Goal: Task Accomplishment & Management: Use online tool/utility

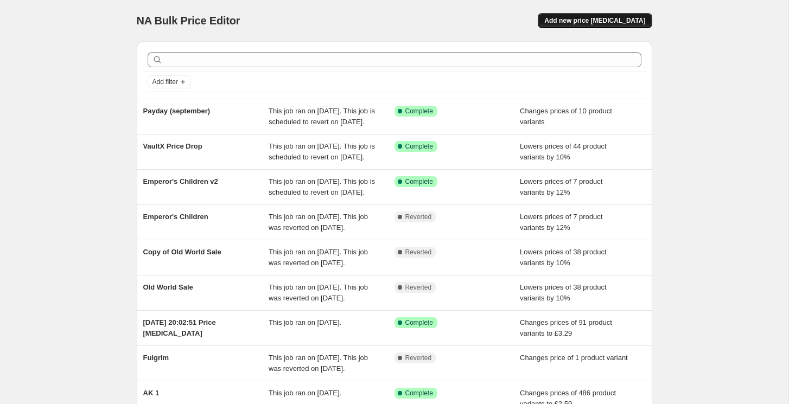
click at [582, 18] on span "Add new price [MEDICAL_DATA]" at bounding box center [594, 20] width 101 height 9
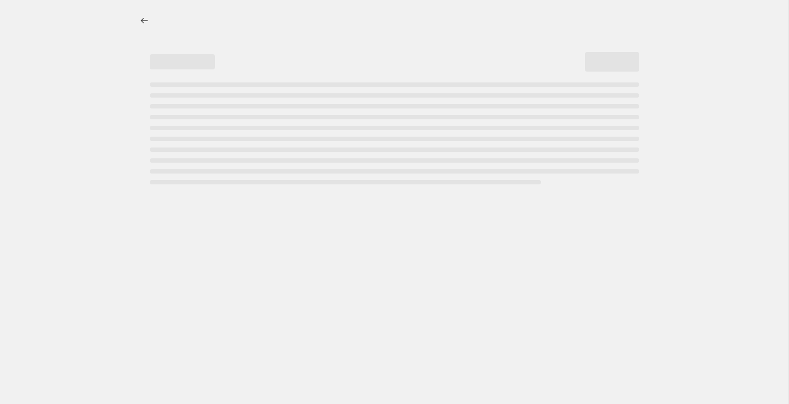
select select "percentage"
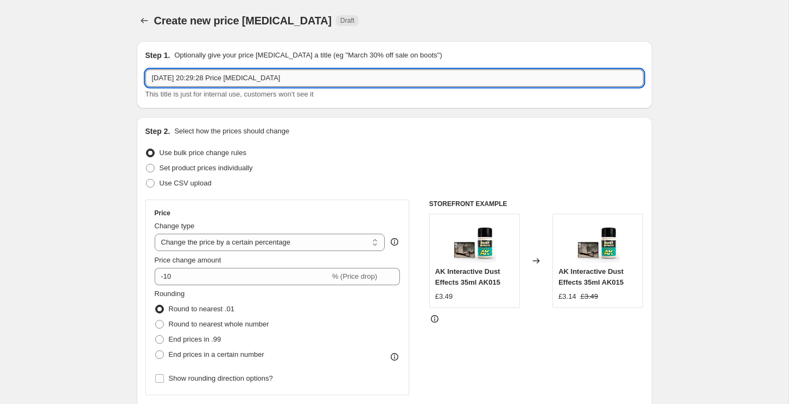
click at [249, 79] on input "[DATE] 20:29:28 Price [MEDICAL_DATA]" at bounding box center [394, 77] width 498 height 17
type input "Tamiya Model Kits"
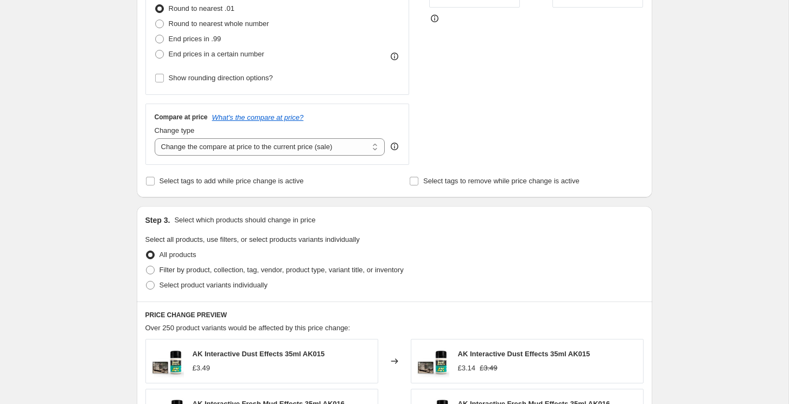
scroll to position [301, 0]
click at [262, 142] on select "Change the compare at price to the current price (sale) Change the compare at p…" at bounding box center [270, 146] width 231 height 17
select select "no_change"
click at [155, 138] on select "Change the compare at price to the current price (sale) Change the compare at p…" at bounding box center [270, 146] width 231 height 17
click at [109, 143] on div "Create new price [MEDICAL_DATA]. This page is ready Create new price [MEDICAL_D…" at bounding box center [394, 241] width 789 height 1085
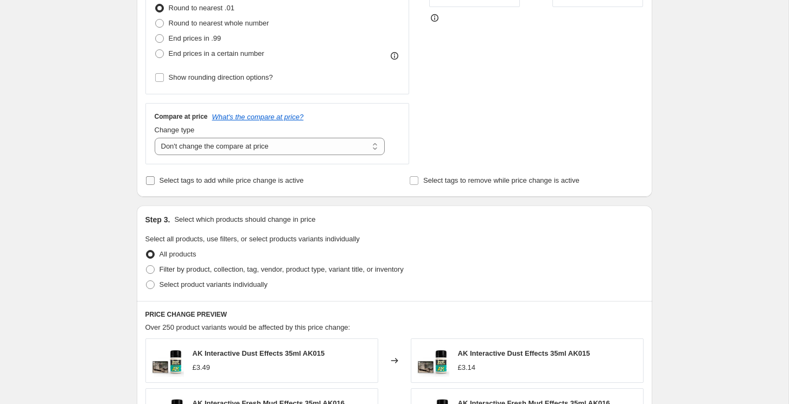
click at [149, 178] on input "Select tags to add while price change is active" at bounding box center [150, 180] width 9 height 9
checkbox input "true"
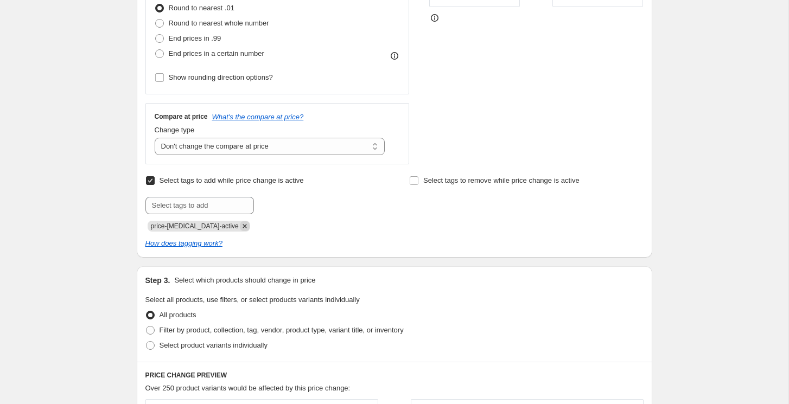
click at [240, 224] on icon "Remove price-change-job-active" at bounding box center [245, 226] width 10 height 10
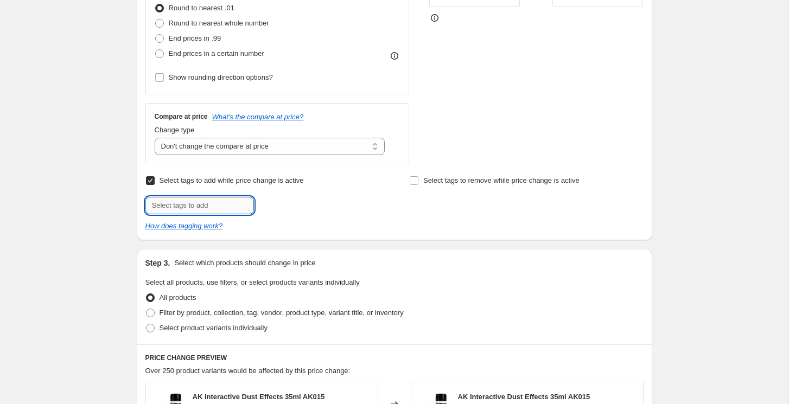
click at [187, 209] on input "text" at bounding box center [199, 205] width 109 height 17
type input "Price Drop"
click at [277, 207] on span "Add Price Drop" at bounding box center [286, 204] width 47 height 9
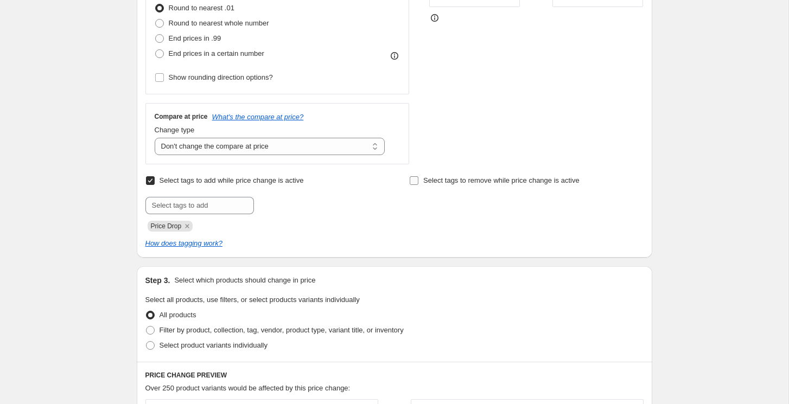
click at [414, 180] on input "Select tags to remove while price change is active" at bounding box center [414, 180] width 9 height 9
checkbox input "true"
click at [450, 207] on input "text" at bounding box center [463, 205] width 109 height 17
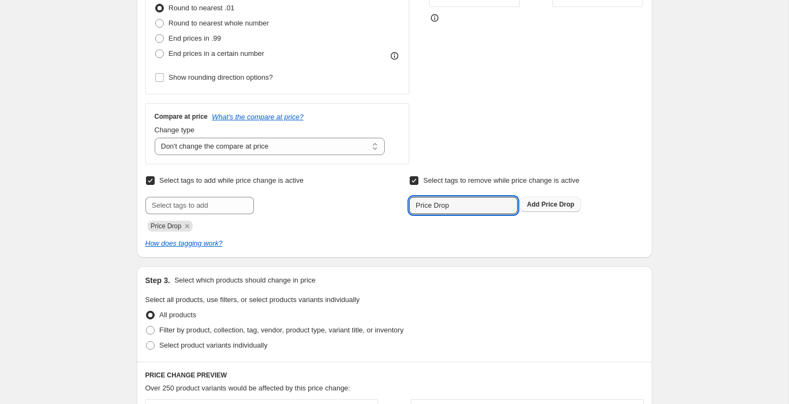
type input "Price Drop"
click at [547, 203] on span "Price Drop" at bounding box center [558, 205] width 33 height 8
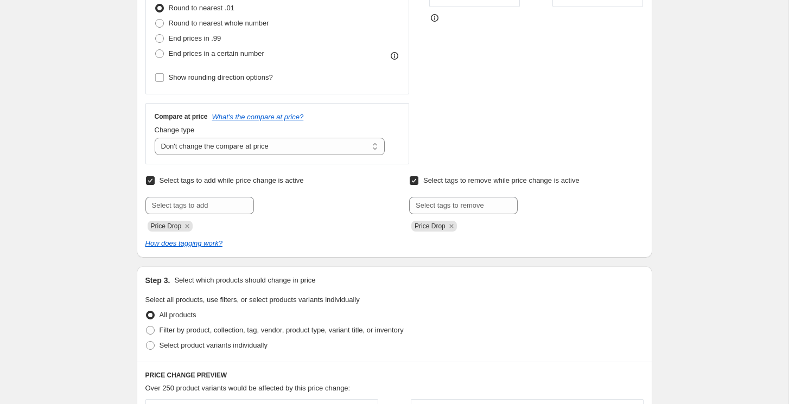
click at [117, 212] on div "Create new price [MEDICAL_DATA]. This page is ready Create new price [MEDICAL_D…" at bounding box center [394, 272] width 789 height 1146
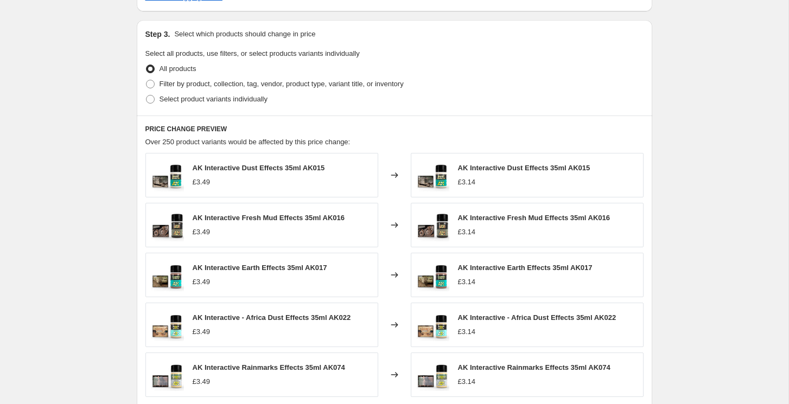
scroll to position [559, 0]
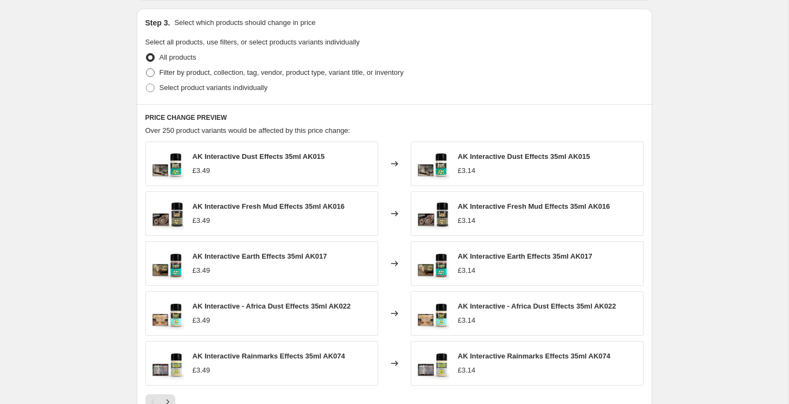
click at [152, 74] on span at bounding box center [150, 72] width 9 height 9
click at [147, 69] on input "Filter by product, collection, tag, vendor, product type, variant title, or inv…" at bounding box center [146, 68] width 1 height 1
radio input "true"
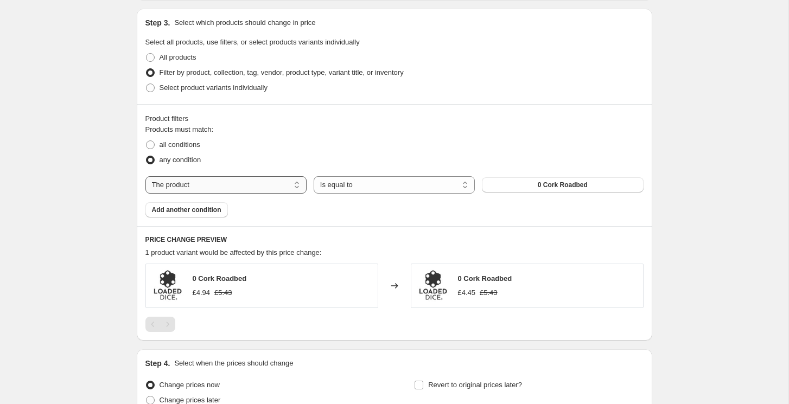
click at [179, 182] on select "The product The product's collection The product's tag The product's vendor The…" at bounding box center [225, 184] width 161 height 17
select select "collection"
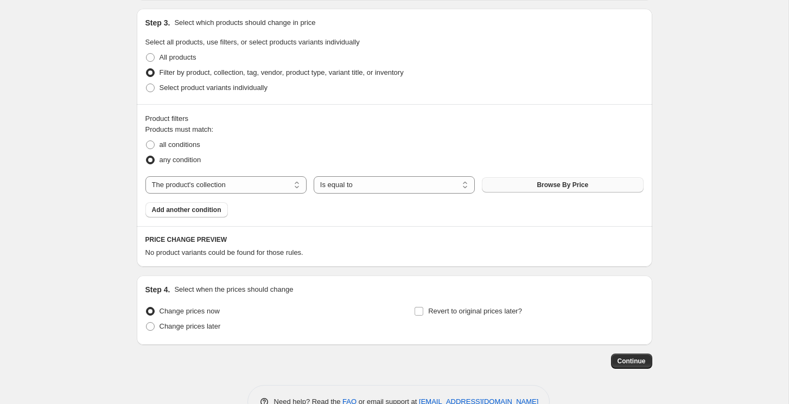
click at [524, 185] on button "Browse By Price" at bounding box center [562, 185] width 161 height 15
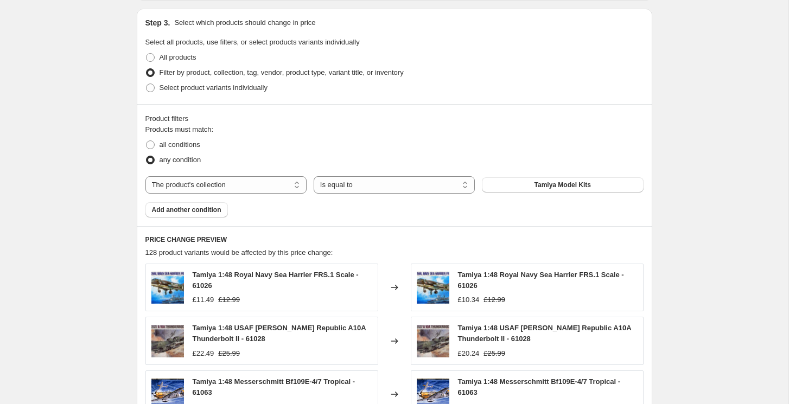
click at [88, 195] on div "Create new price [MEDICAL_DATA]. This page is ready Create new price [MEDICAL_D…" at bounding box center [394, 82] width 789 height 1282
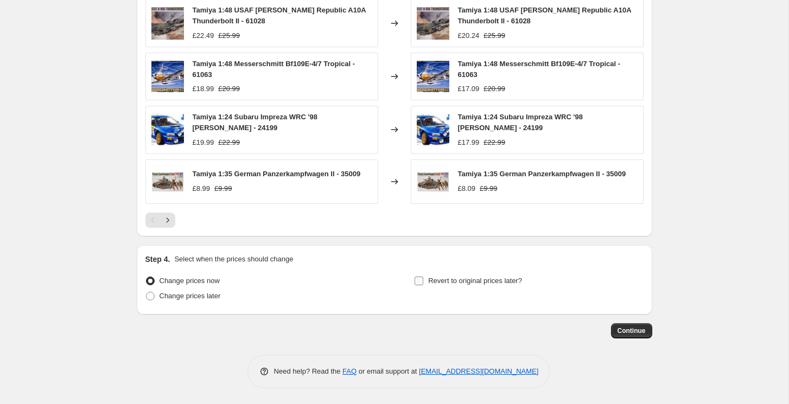
click at [419, 280] on input "Revert to original prices later?" at bounding box center [419, 281] width 9 height 9
checkbox input "true"
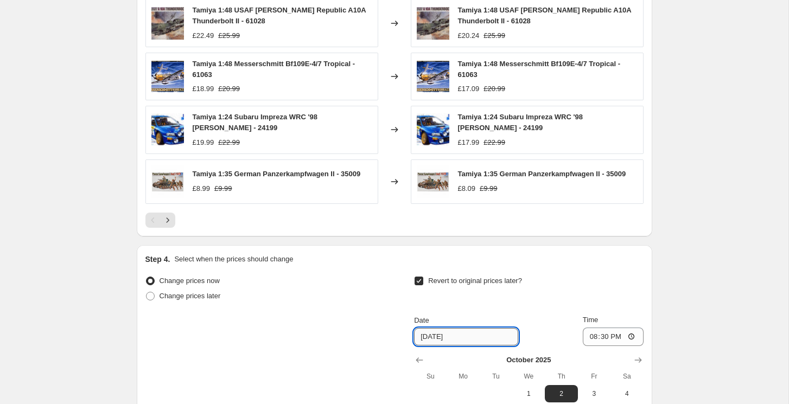
click at [462, 333] on input "[DATE]" at bounding box center [466, 336] width 104 height 17
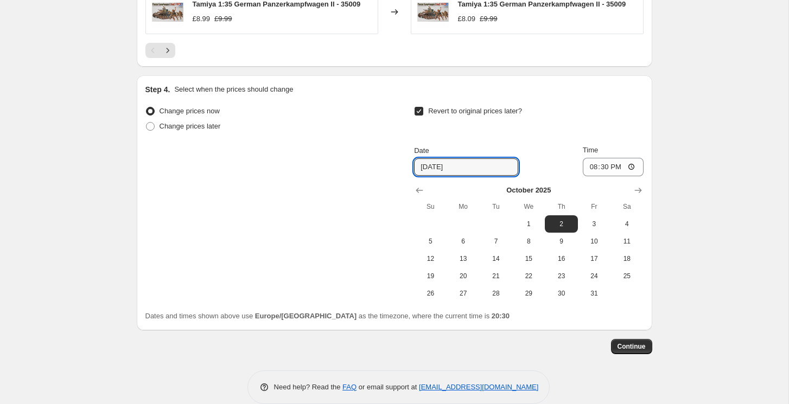
scroll to position [1063, 0]
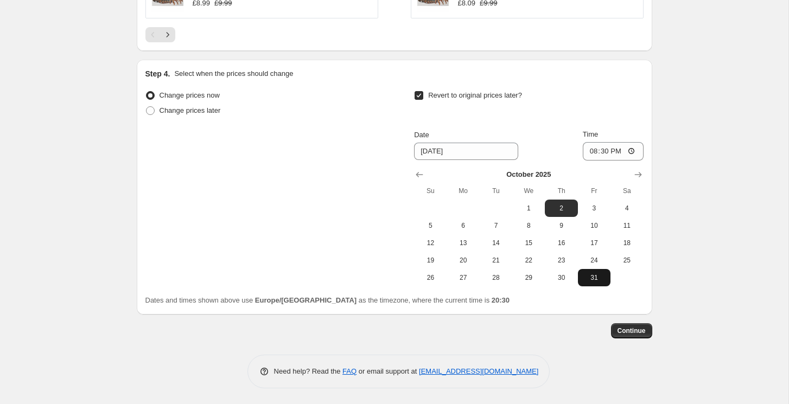
click at [596, 281] on span "31" at bounding box center [594, 278] width 24 height 9
type input "[DATE]"
click at [605, 150] on input "20:30" at bounding box center [613, 151] width 61 height 18
type input "23:59"
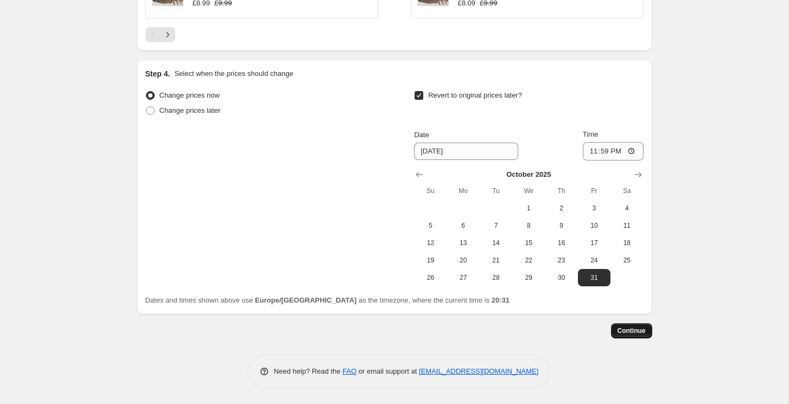
click at [635, 332] on span "Continue" at bounding box center [632, 331] width 28 height 9
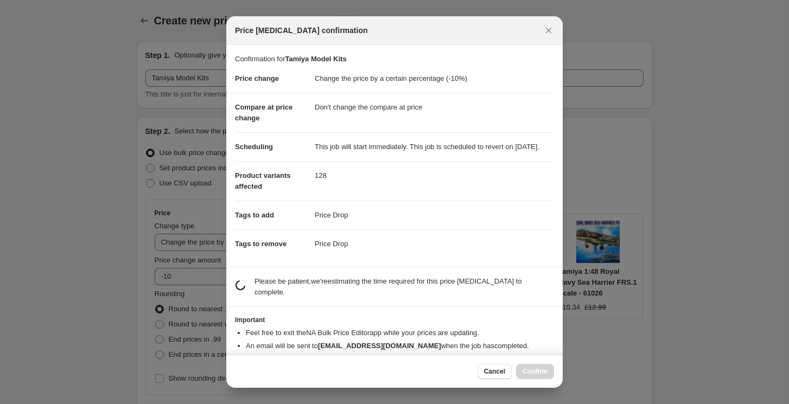
scroll to position [0, 0]
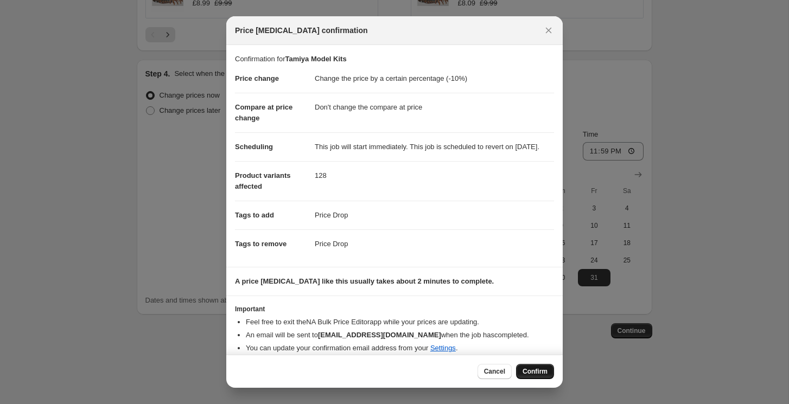
click at [530, 366] on button "Confirm" at bounding box center [535, 371] width 38 height 15
